Goal: Task Accomplishment & Management: Use online tool/utility

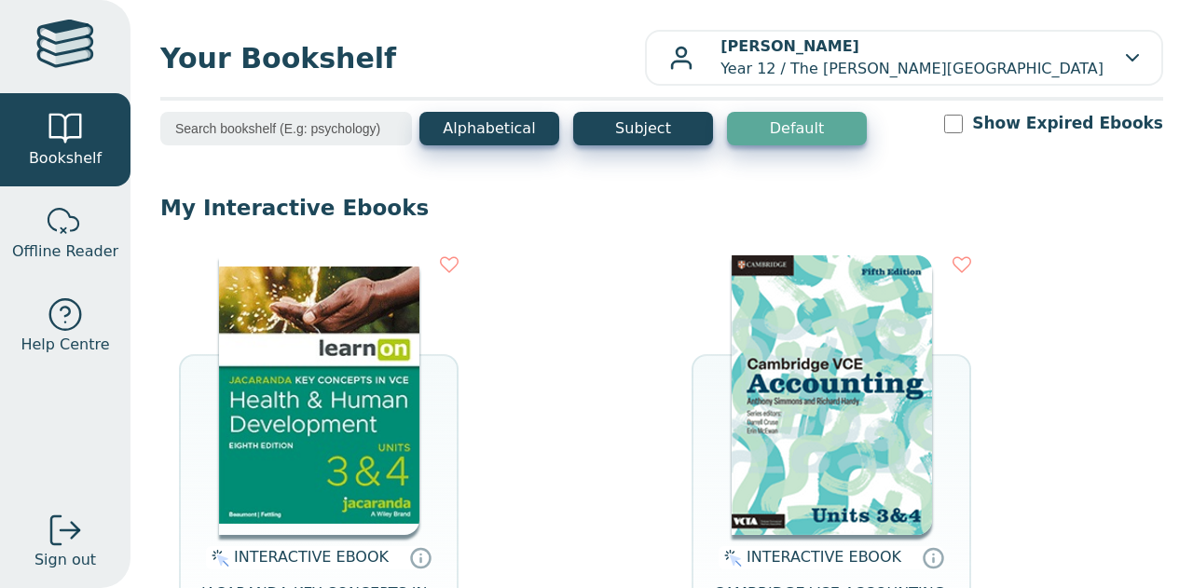
click at [324, 415] on img at bounding box center [319, 395] width 200 height 280
